Goal: Information Seeking & Learning: Check status

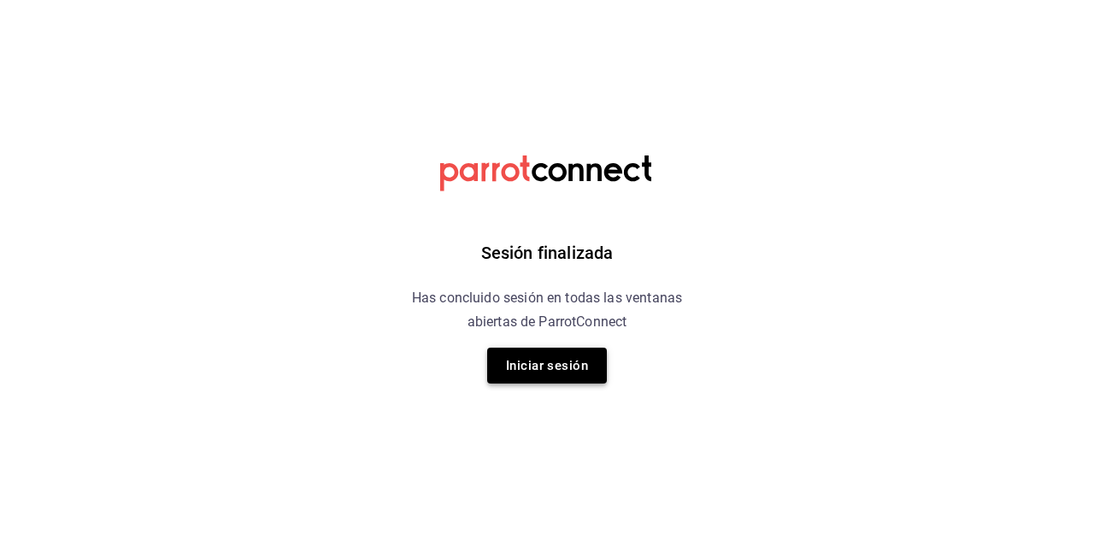
click at [546, 355] on button "Iniciar sesión" at bounding box center [547, 366] width 120 height 36
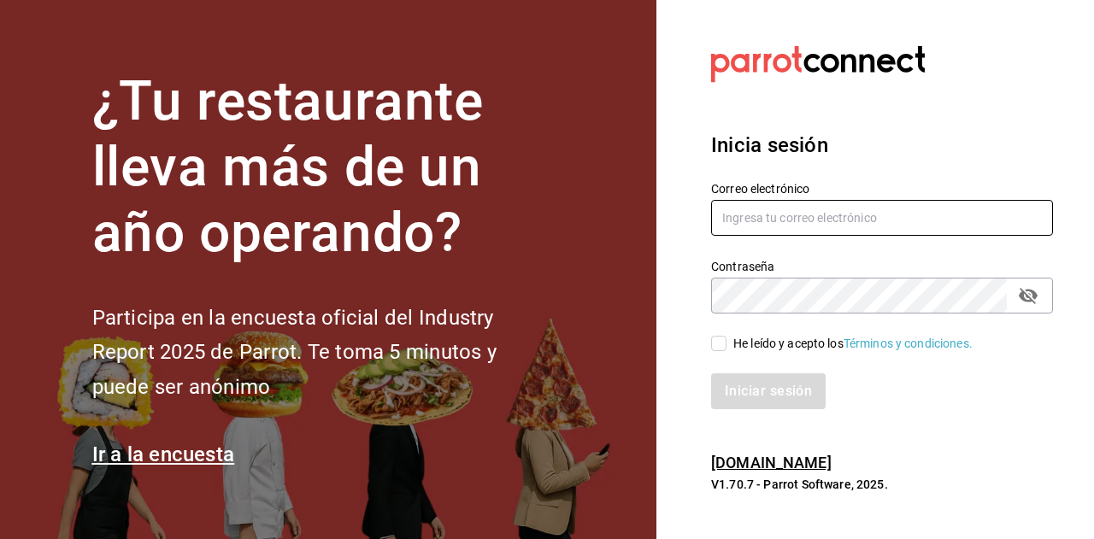
type input "[EMAIL_ADDRESS][DOMAIN_NAME]"
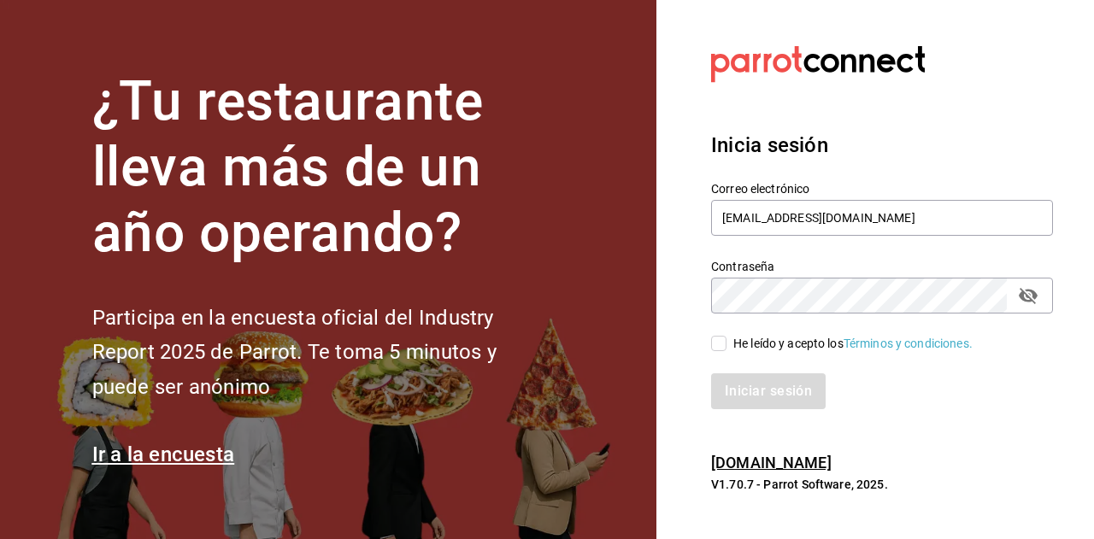
click at [714, 349] on input "He leído y acepto los Términos y condiciones." at bounding box center [718, 343] width 15 height 15
checkbox input "true"
click at [740, 402] on button "Iniciar sesión" at bounding box center [769, 391] width 116 height 36
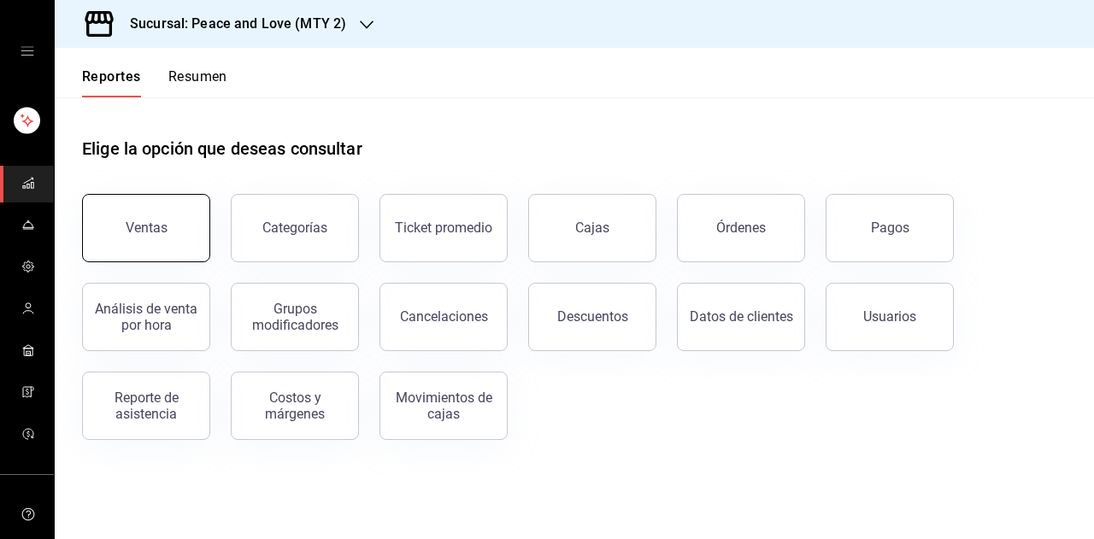
click at [142, 226] on div "Ventas" at bounding box center [147, 228] width 42 height 16
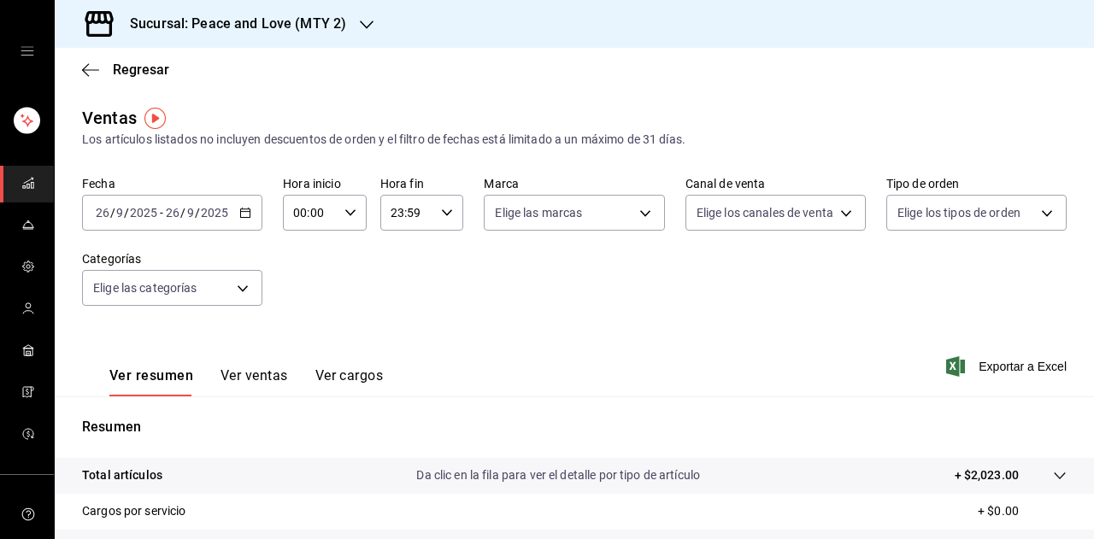
click at [338, 35] on div "Sucursal: Peace and Love (MTY 2)" at bounding box center [224, 24] width 312 height 48
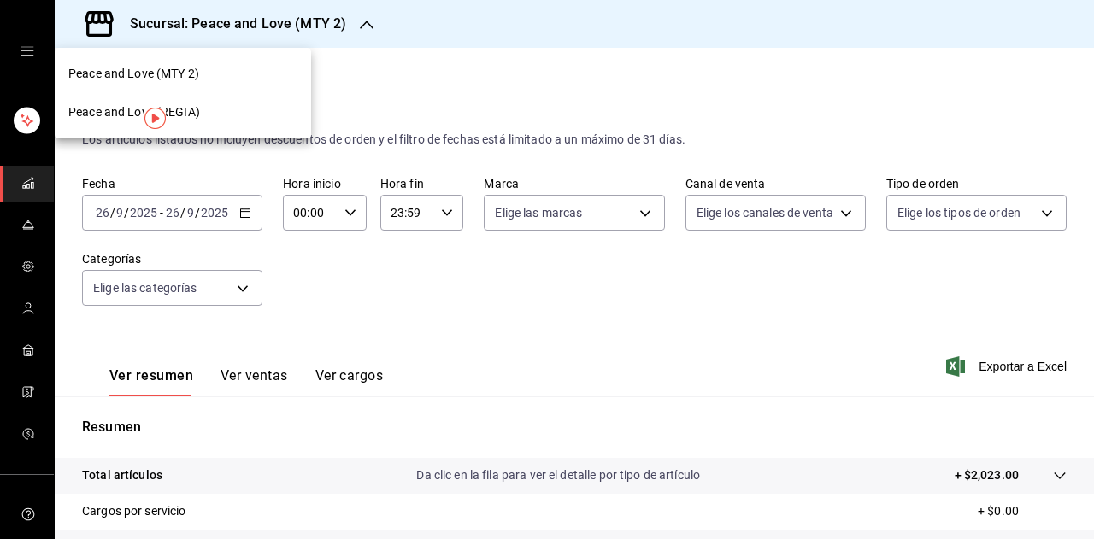
click at [201, 118] on div "Peace and Love (REGIA)" at bounding box center [182, 112] width 229 height 18
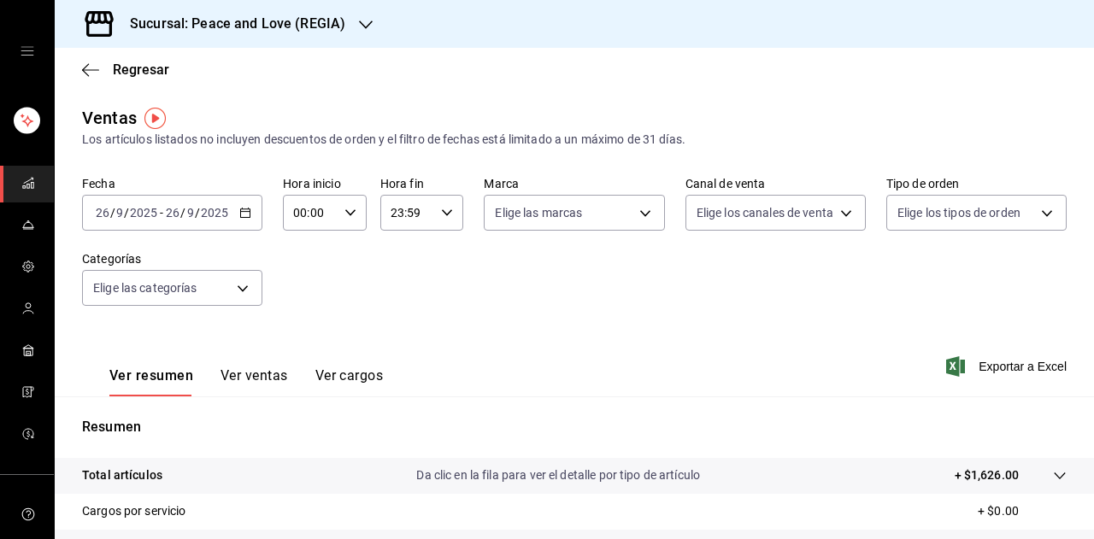
click at [180, 218] on span "/" at bounding box center [182, 213] width 5 height 14
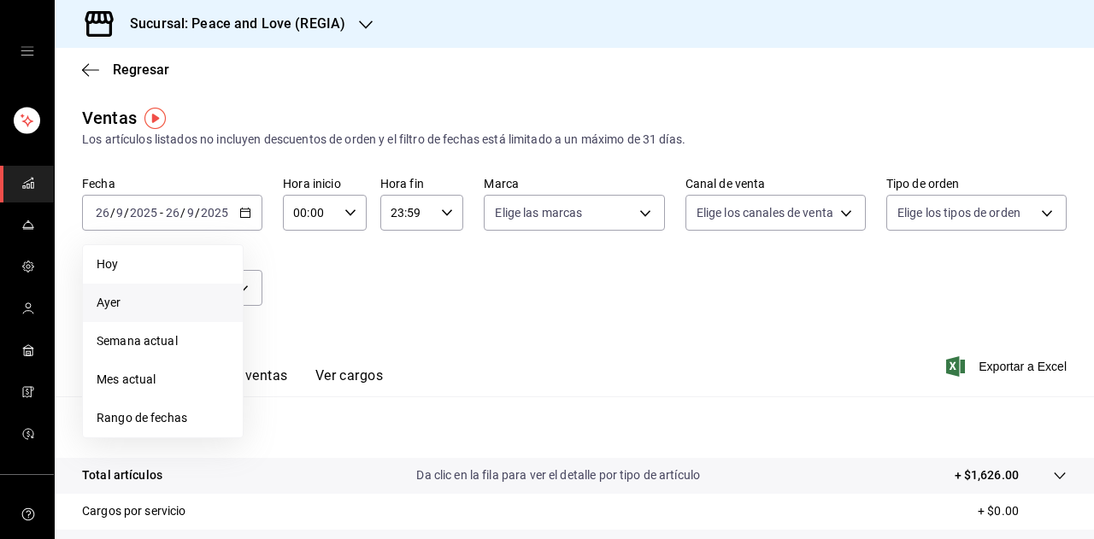
click at [130, 303] on span "Ayer" at bounding box center [163, 303] width 132 height 18
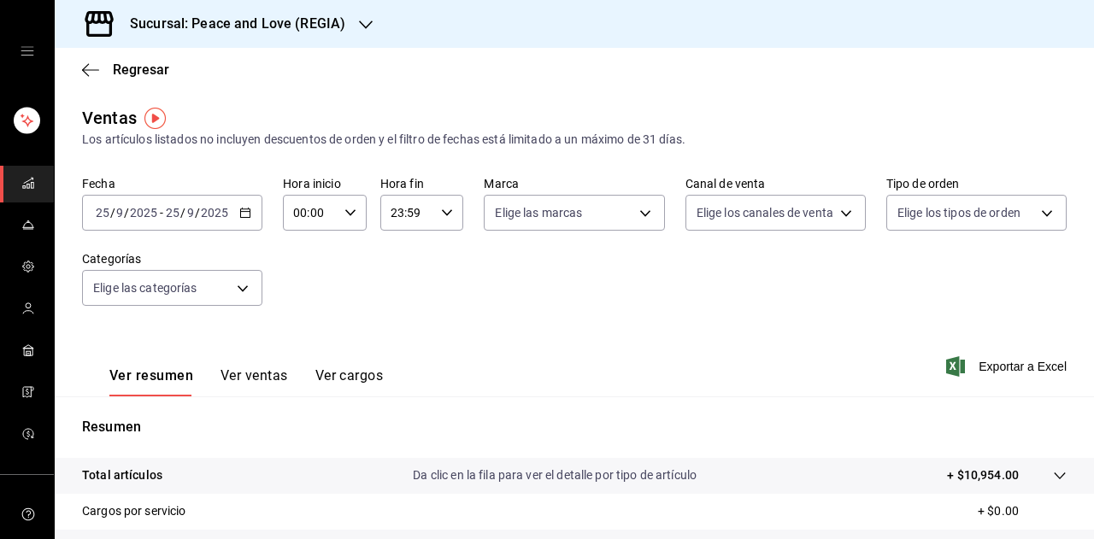
click at [287, 33] on h3 "Sucursal: Peace and Love (REGIA)" at bounding box center [230, 24] width 229 height 21
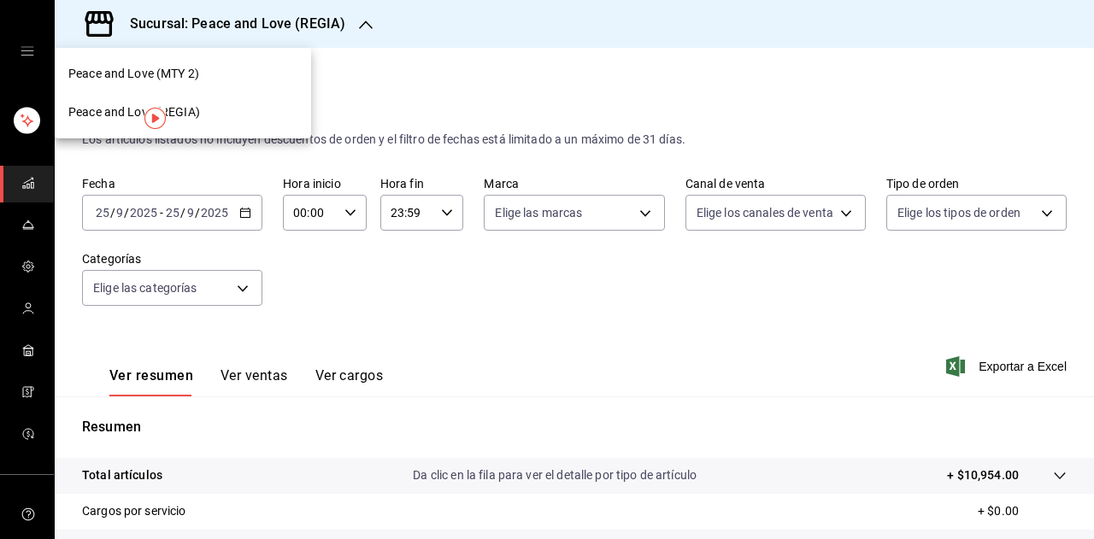
click at [205, 68] on div "Peace and Love (MTY 2)" at bounding box center [182, 74] width 229 height 18
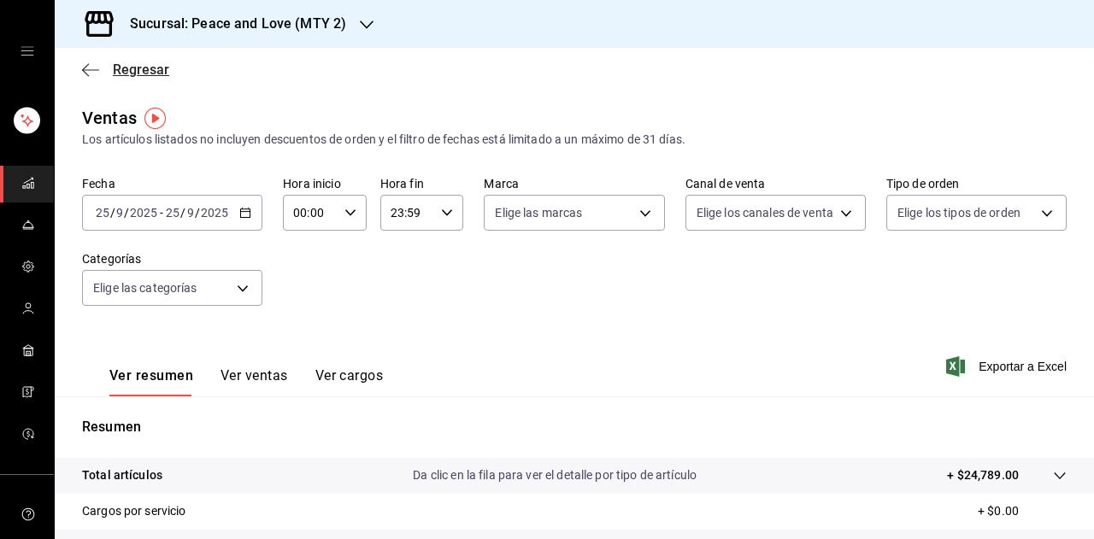
click at [120, 74] on span "Regresar" at bounding box center [141, 70] width 56 height 16
